Goal: Check status: Check status

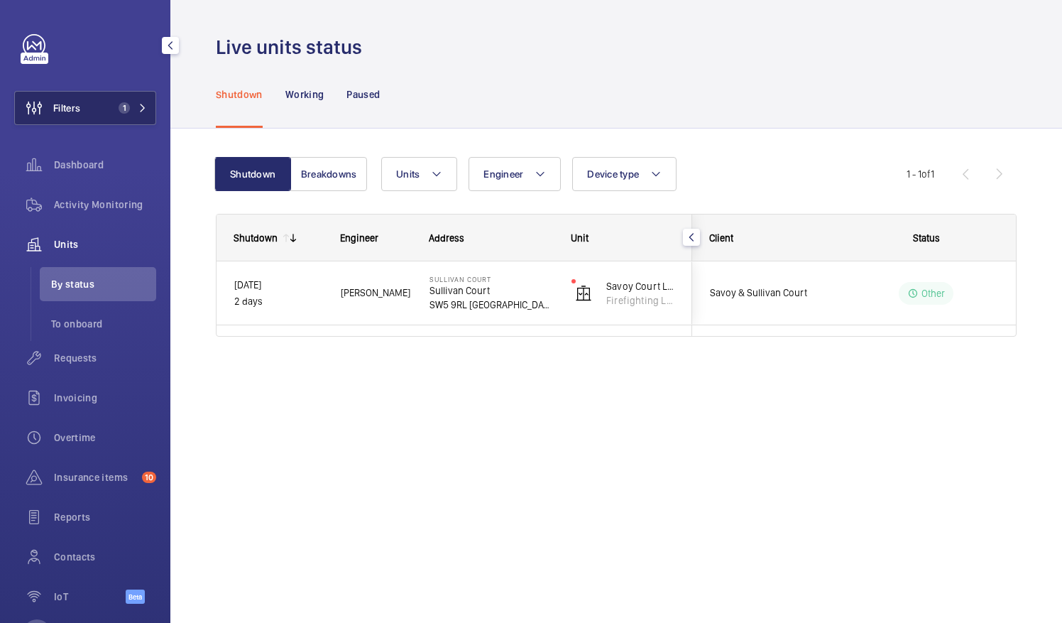
click at [73, 104] on span "Filters" at bounding box center [66, 108] width 27 height 14
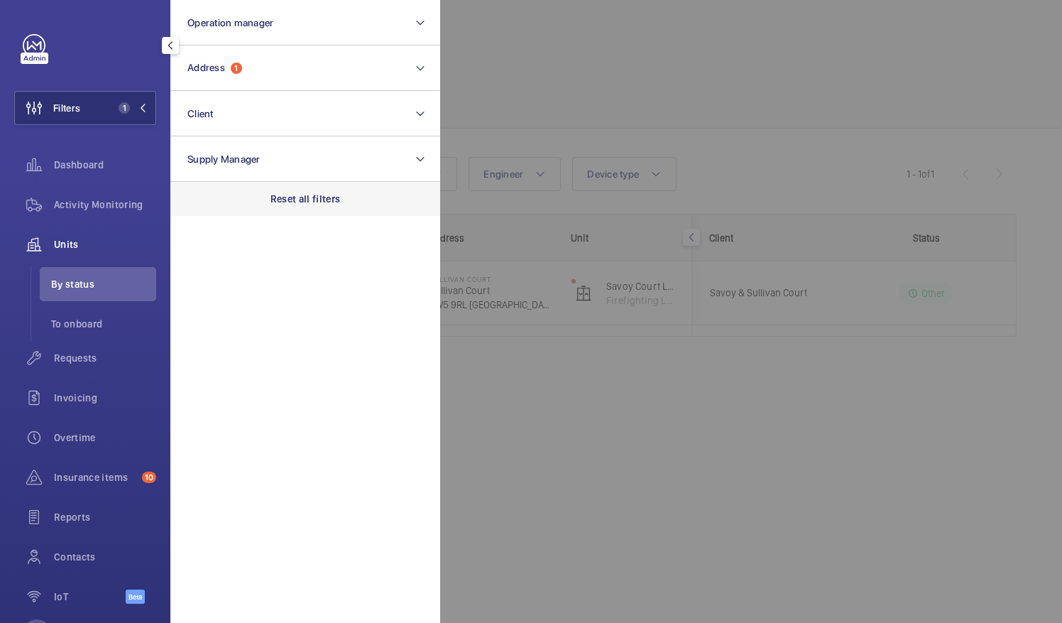
click at [295, 197] on p "Reset all filters" at bounding box center [306, 199] width 70 height 14
click at [75, 362] on span "Requests" at bounding box center [105, 358] width 102 height 14
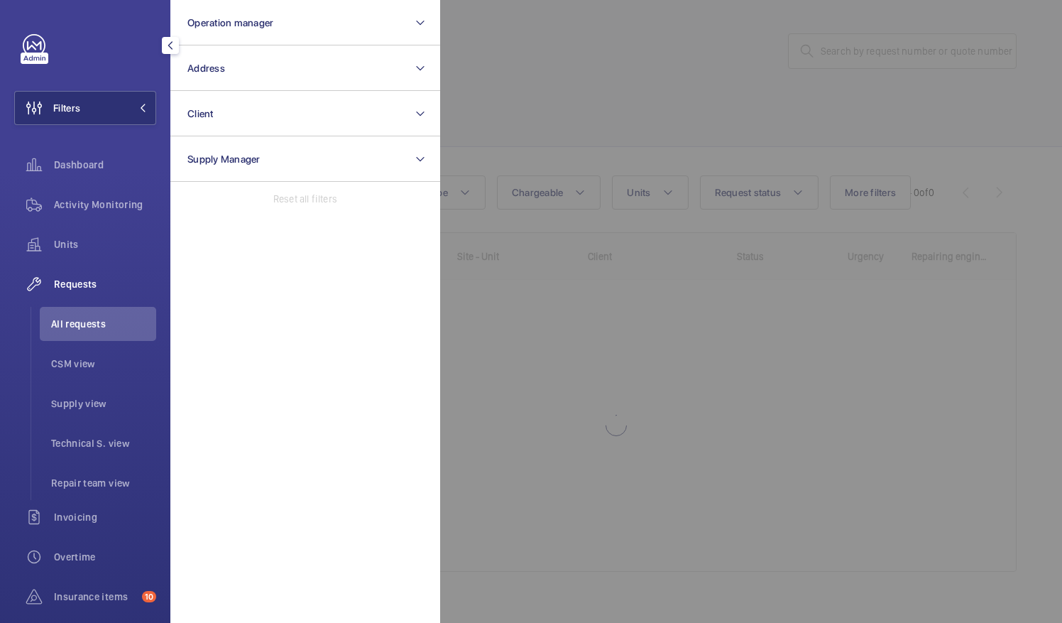
click at [586, 82] on div at bounding box center [971, 311] width 1062 height 623
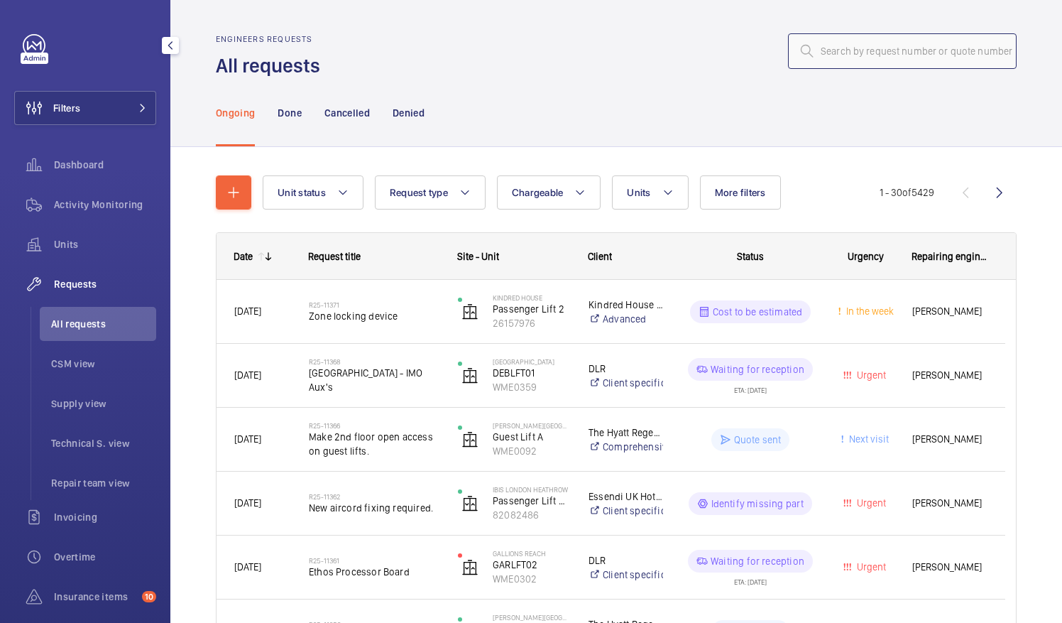
click at [915, 38] on input "text" at bounding box center [902, 51] width 229 height 36
paste input "R25-10539"
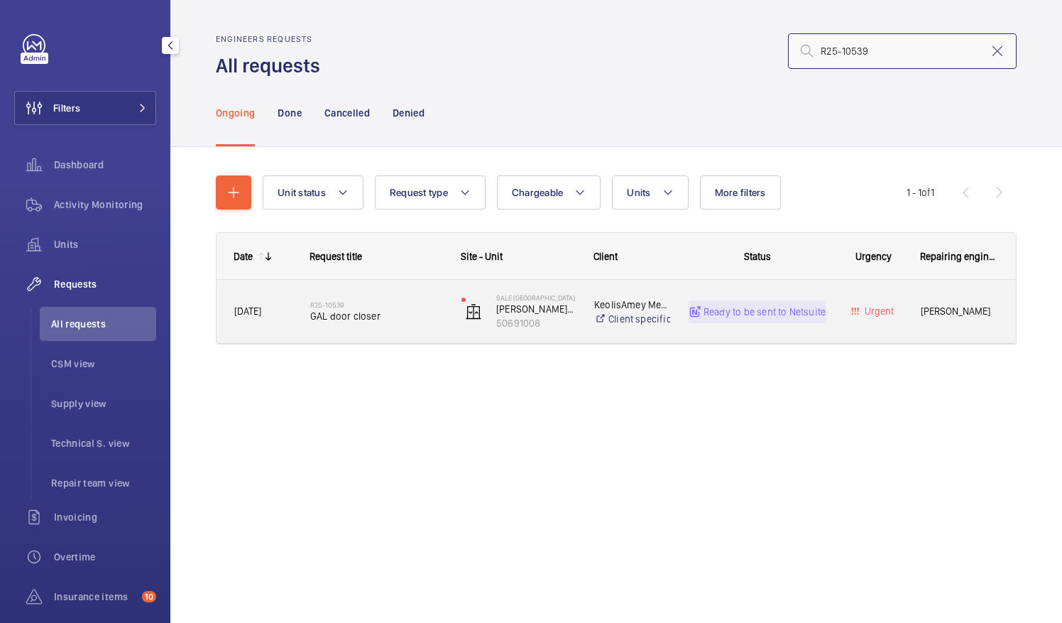
type input "R25-10539"
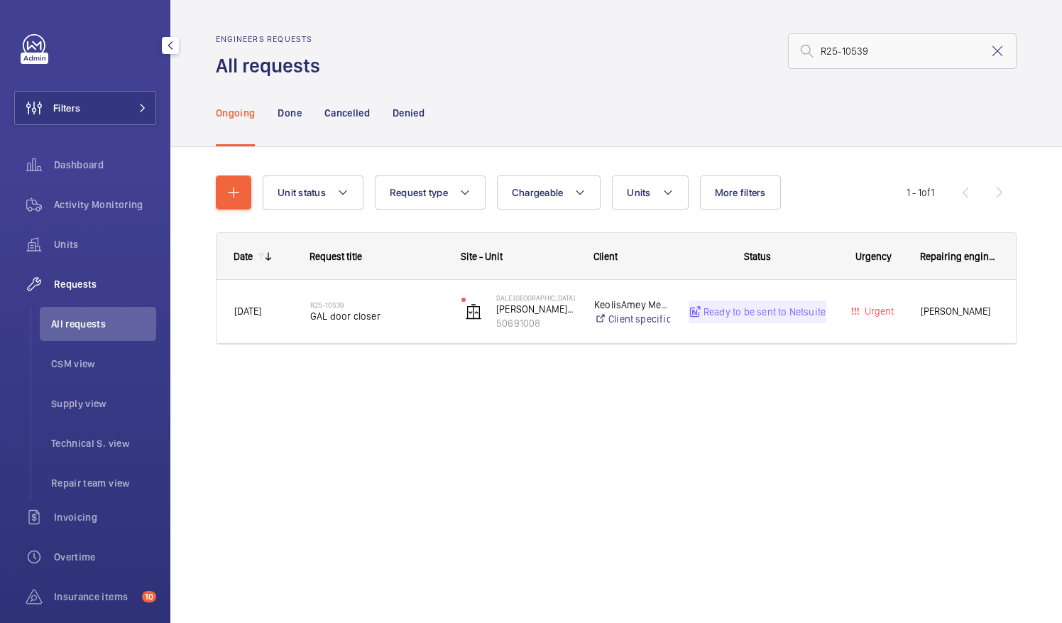
drag, startPoint x: 727, startPoint y: 307, endPoint x: 636, endPoint y: 641, distance: 345.2
click at [636, 622] on html "Filters Dashboard Activity Monitoring Units Requests All requests CSM view Supp…" at bounding box center [531, 311] width 1062 height 623
